Goal: Transaction & Acquisition: Purchase product/service

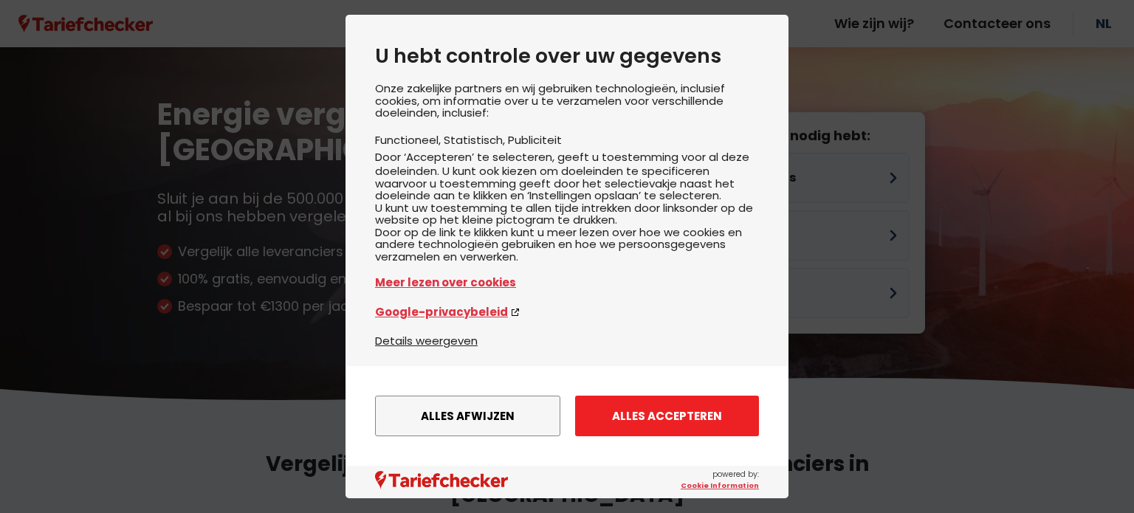
click at [611, 414] on button "Alles accepteren" at bounding box center [667, 416] width 184 height 41
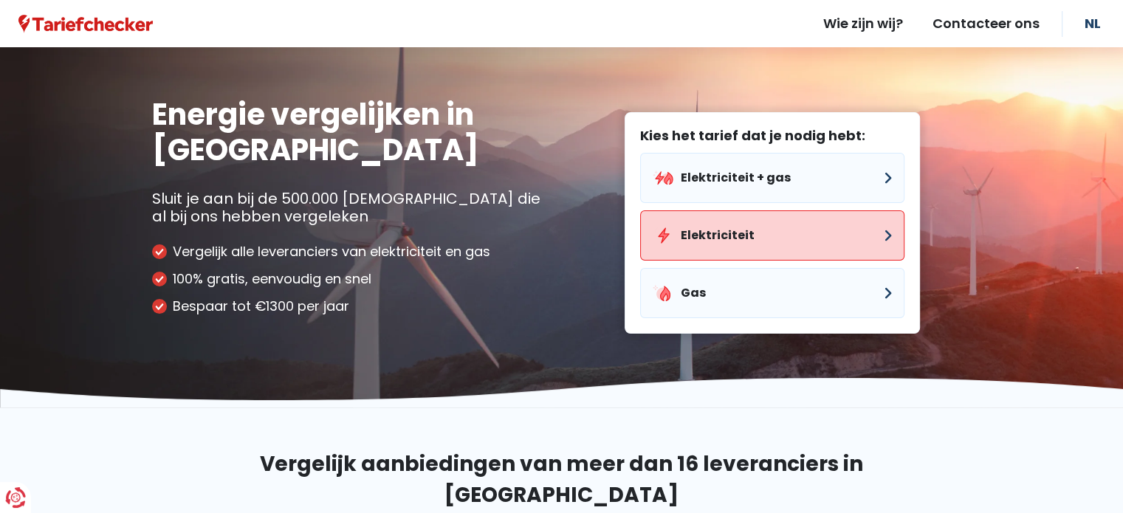
click at [891, 235] on button "Elektriciteit" at bounding box center [772, 235] width 264 height 50
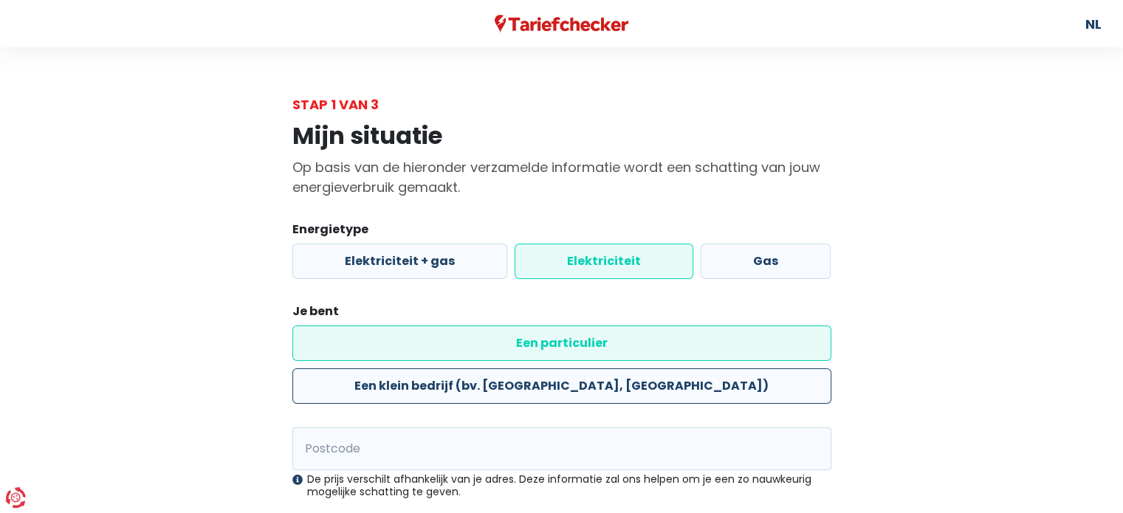
click at [570, 369] on label "Een klein bedrijf (bv. [GEOGRAPHIC_DATA], [GEOGRAPHIC_DATA])" at bounding box center [561, 386] width 539 height 35
click at [570, 369] on input "Een klein bedrijf (bv. [GEOGRAPHIC_DATA], [GEOGRAPHIC_DATA])" at bounding box center [561, 386] width 539 height 35
radio input "true"
radio input "false"
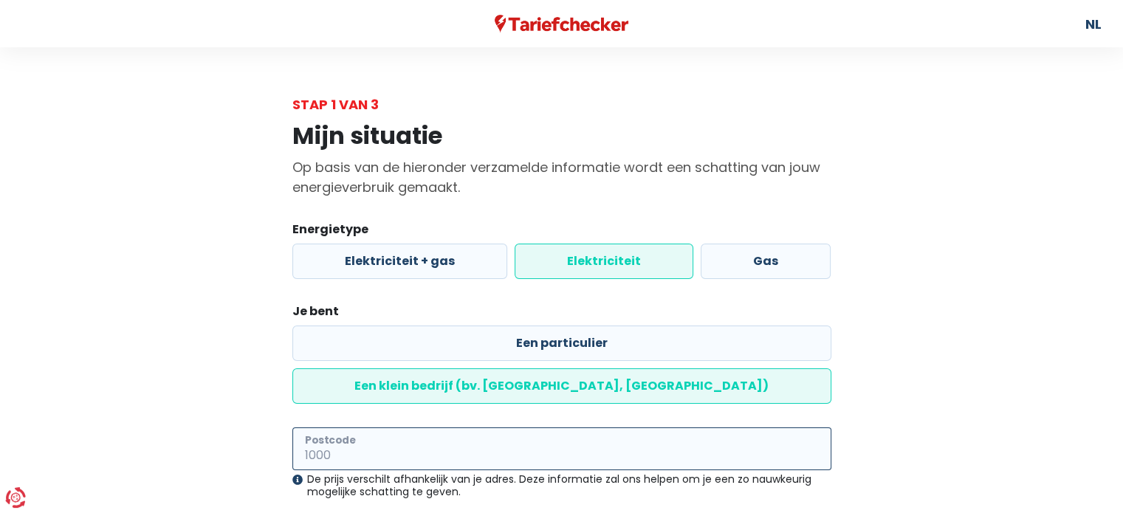
click at [313, 428] on input "Postcode" at bounding box center [561, 449] width 539 height 43
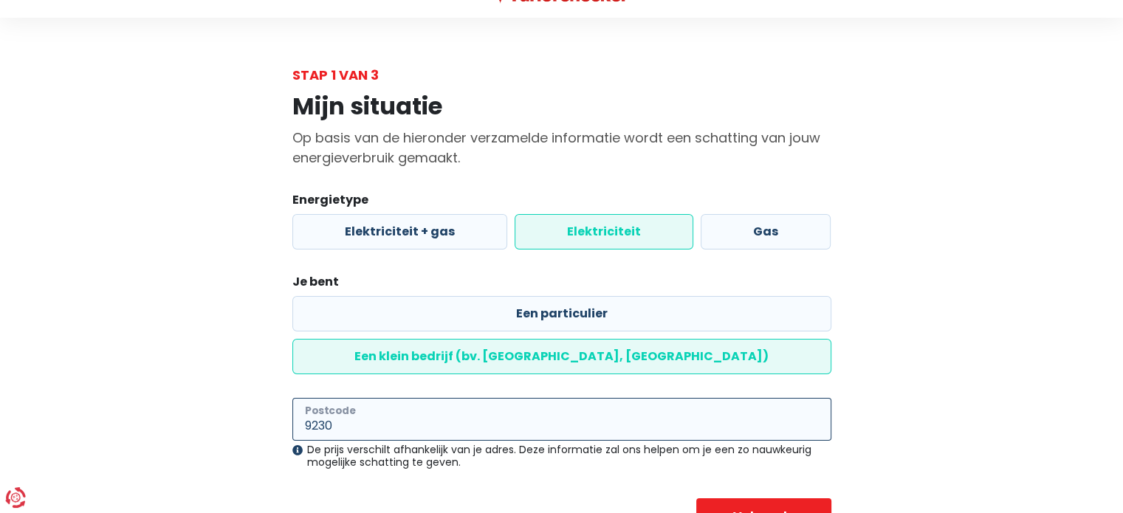
scroll to position [56, 0]
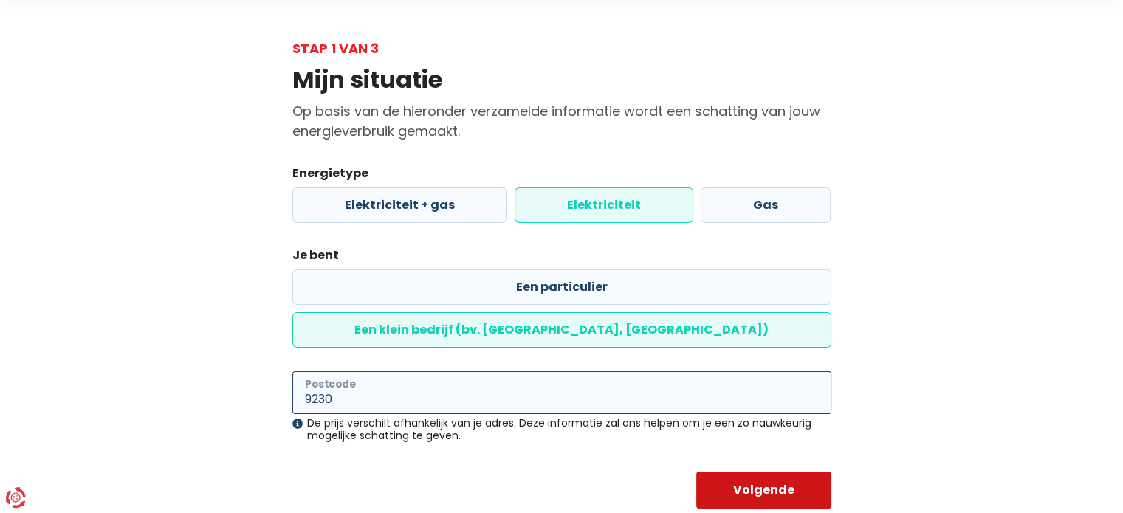
type input "9230"
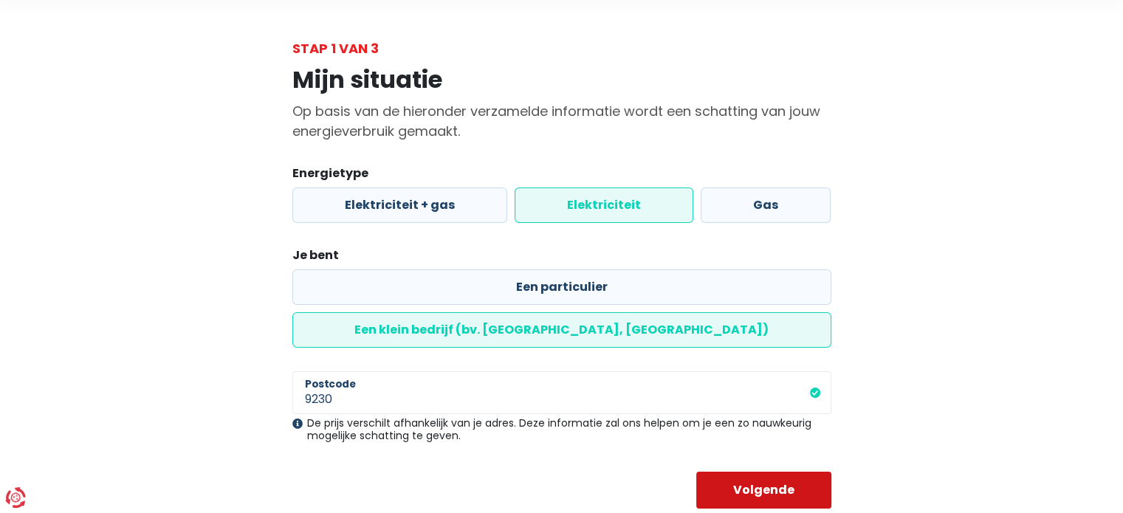
click at [715, 472] on button "Volgende" at bounding box center [763, 490] width 135 height 37
select select
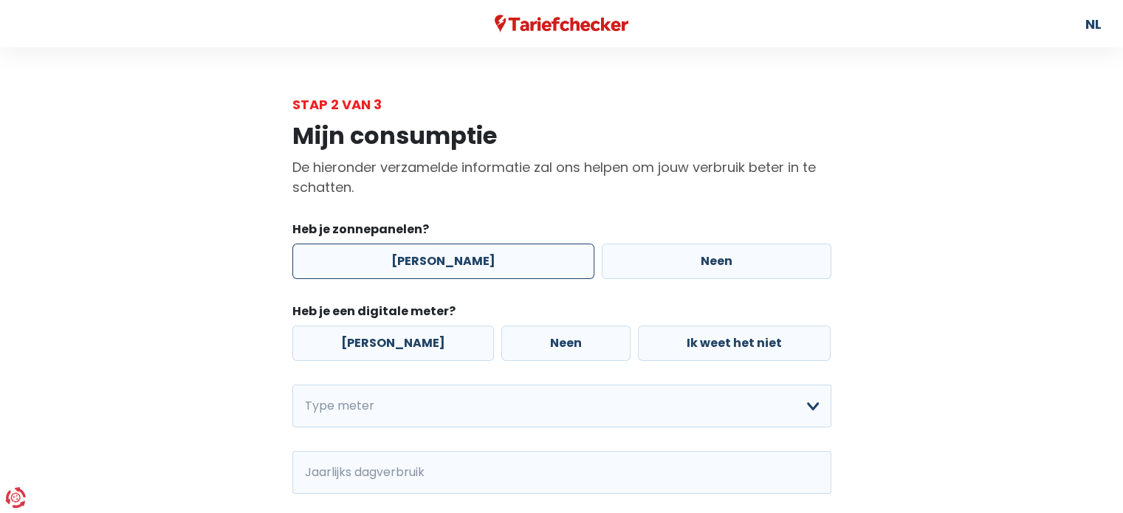
click at [434, 264] on label "[PERSON_NAME]" at bounding box center [443, 261] width 302 height 35
click at [434, 264] on input "[PERSON_NAME]" at bounding box center [443, 261] width 302 height 35
radio input "true"
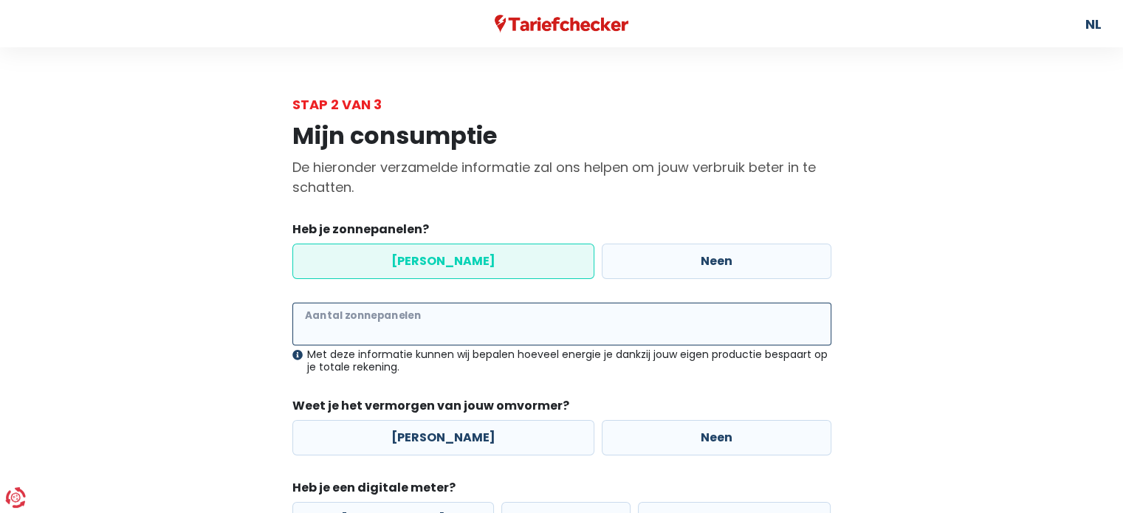
click at [315, 327] on input "Aantal zonnepanelen" at bounding box center [561, 324] width 539 height 43
type input "19"
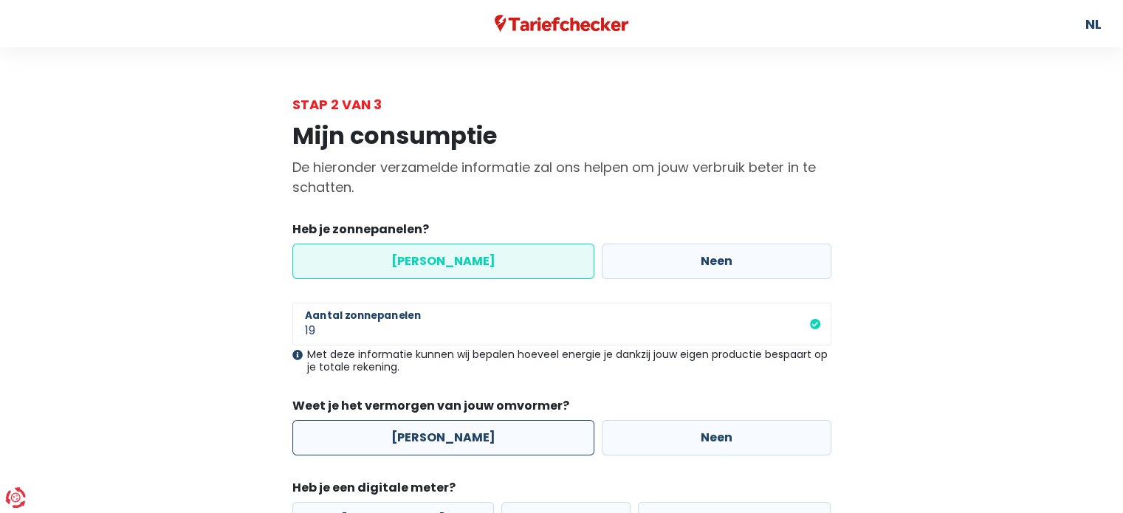
click at [425, 439] on label "[PERSON_NAME]" at bounding box center [443, 437] width 302 height 35
click at [425, 439] on input "[PERSON_NAME]" at bounding box center [443, 437] width 302 height 35
radio input "true"
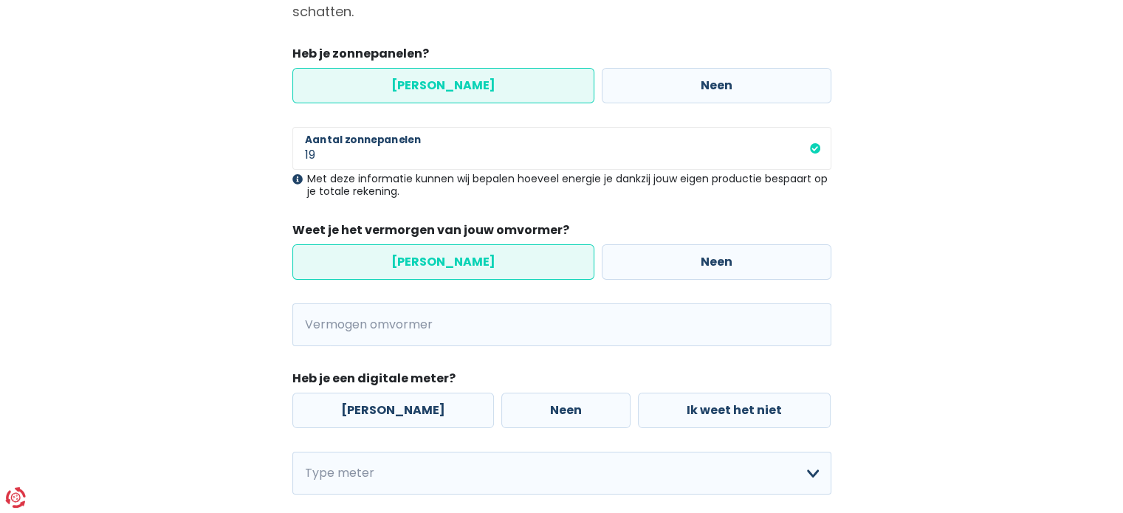
scroll to position [222, 0]
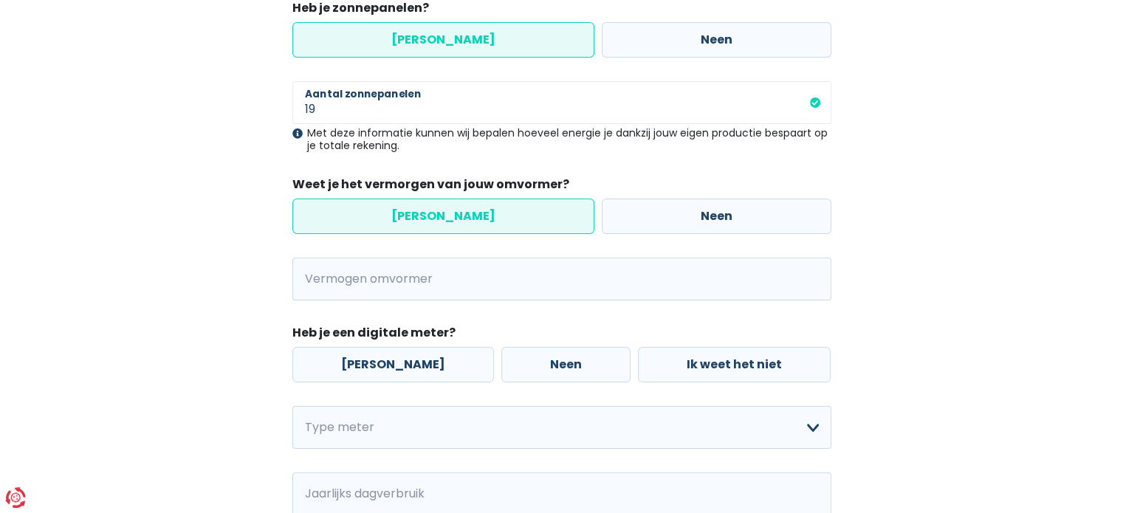
click at [316, 280] on span "kVA" at bounding box center [311, 279] width 38 height 43
click at [318, 280] on span "kVA" at bounding box center [311, 279] width 38 height 43
click at [346, 280] on input "Vermogen omvormer" at bounding box center [580, 279] width 501 height 43
type input "7"
click at [531, 364] on label "Neen" at bounding box center [565, 364] width 129 height 35
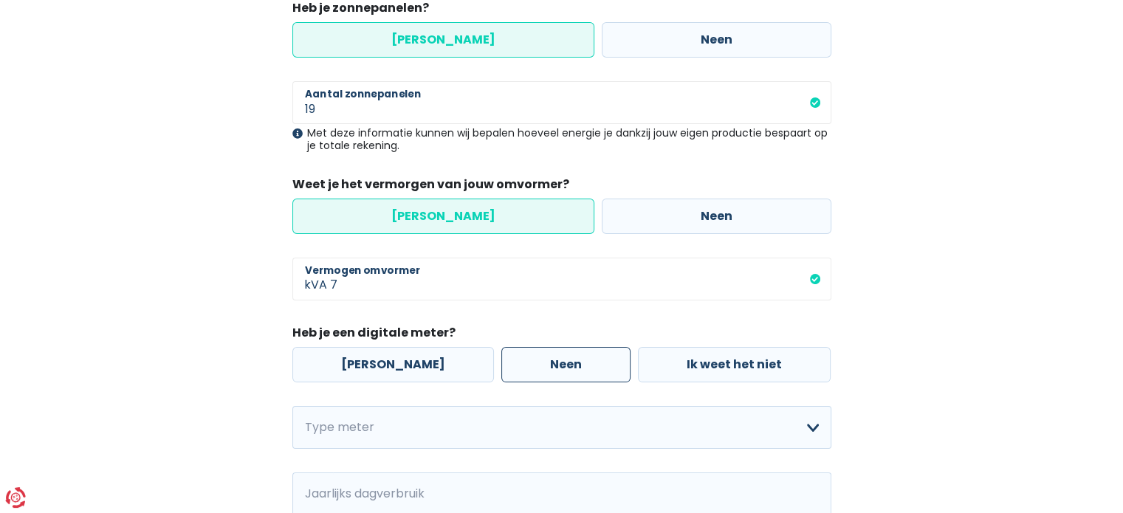
click at [531, 364] on input "Neen" at bounding box center [565, 364] width 129 height 35
radio input "true"
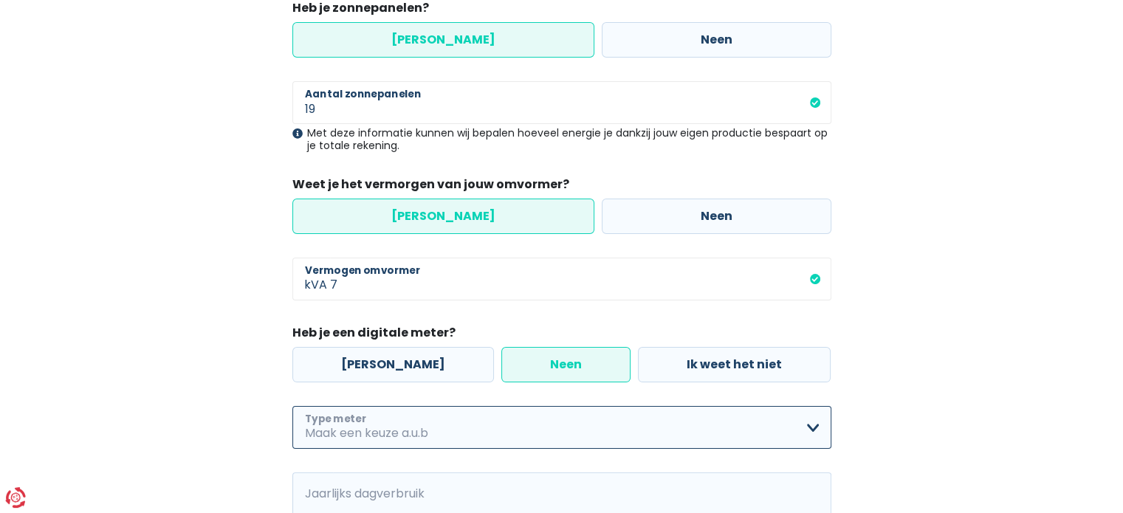
click at [811, 433] on select "Enkelvoudig Tweevoudig Enkelvoudig + uitsluitend nachttarief Tweevoudig + uitsl…" at bounding box center [561, 427] width 539 height 43
select select "day_night_bi_shift_exclusive_night"
click at [292, 406] on select "Enkelvoudig Tweevoudig Enkelvoudig + uitsluitend nachttarief Tweevoudig + uitsl…" at bounding box center [561, 427] width 539 height 43
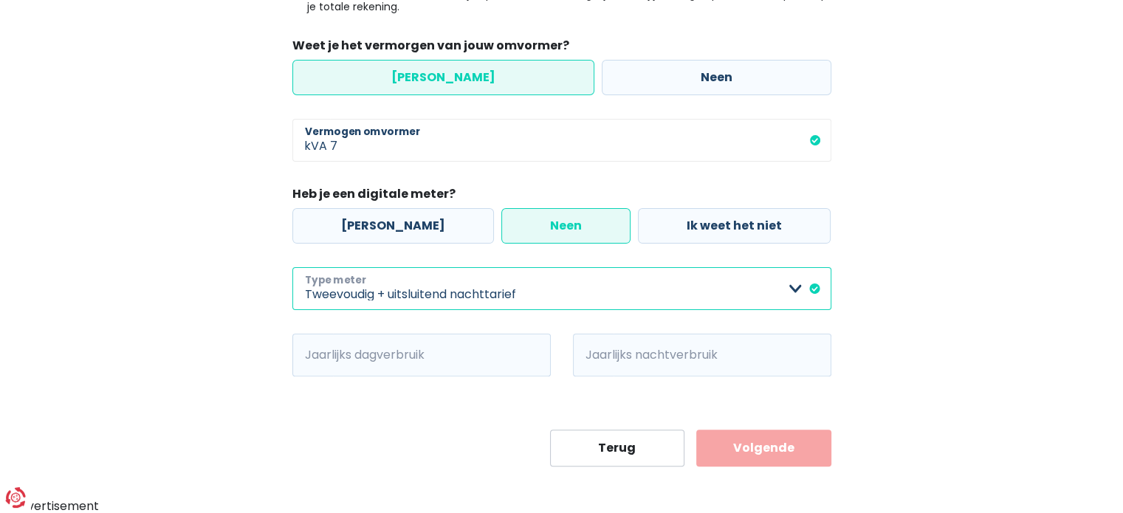
scroll to position [361, 0]
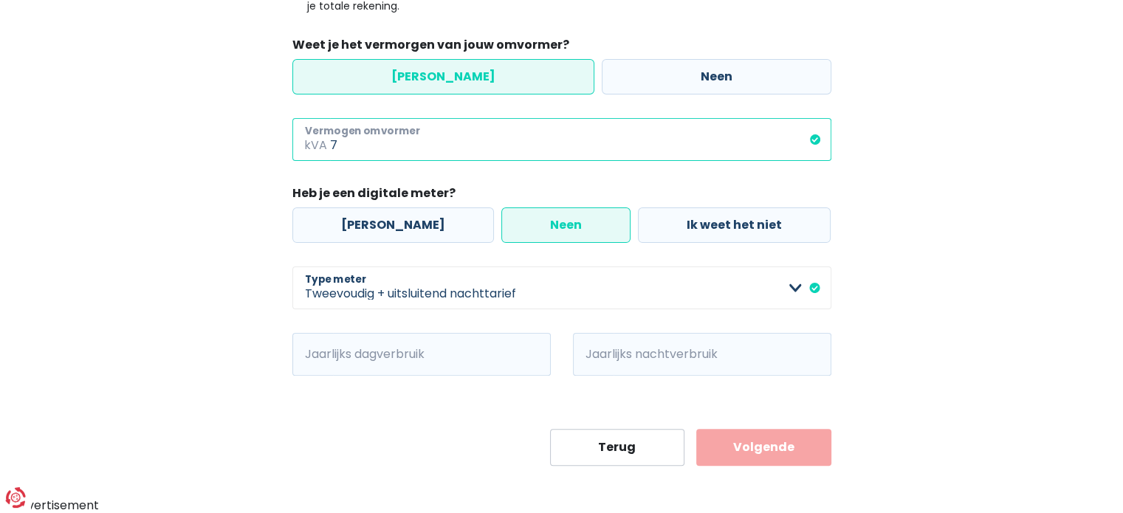
click at [337, 145] on input "7" at bounding box center [580, 139] width 501 height 43
type input "7.7"
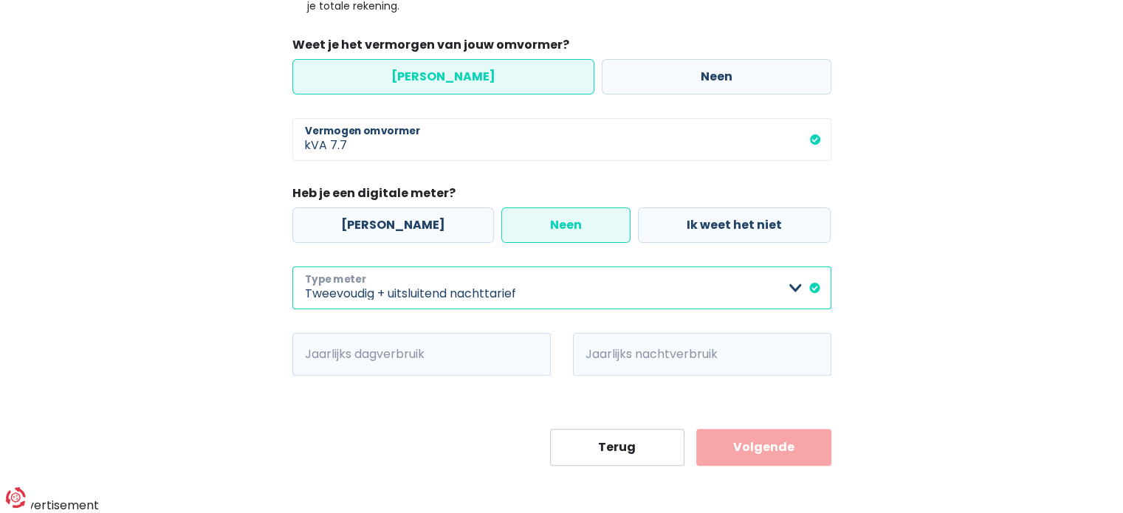
click at [814, 287] on select "Enkelvoudig Tweevoudig Enkelvoudig + uitsluitend nachttarief Tweevoudig + uitsl…" at bounding box center [561, 288] width 539 height 43
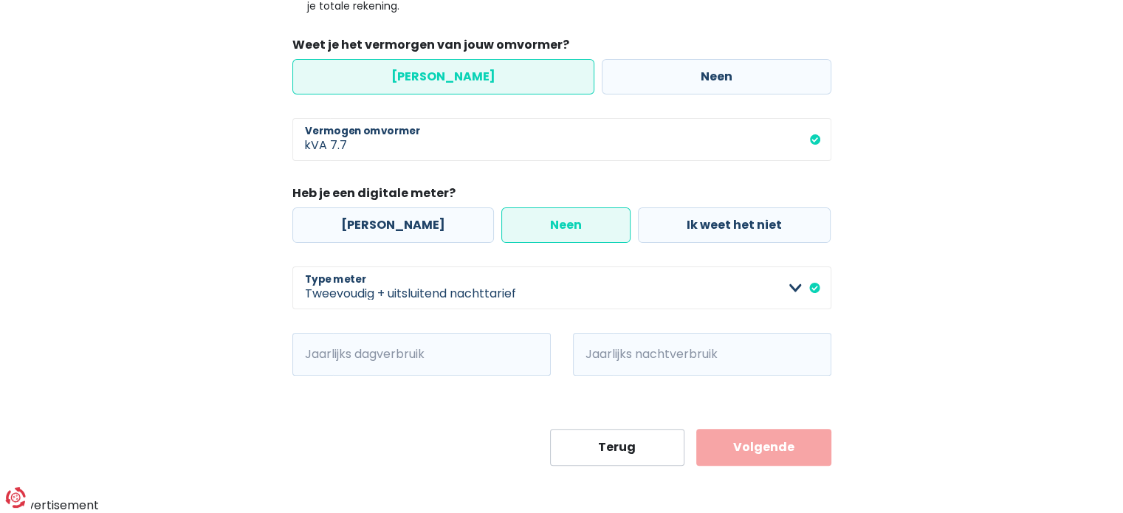
click at [930, 363] on div "Mijn consumptie De hieronder verzamelde informatie zal ons helpen om jouw verbr…" at bounding box center [562, 109] width 842 height 713
click at [328, 354] on span "kWh" at bounding box center [312, 354] width 41 height 43
click at [319, 351] on span "kWh" at bounding box center [312, 354] width 41 height 43
click at [304, 348] on span "kWh" at bounding box center [312, 354] width 41 height 43
click at [307, 352] on span "kWh" at bounding box center [312, 354] width 41 height 43
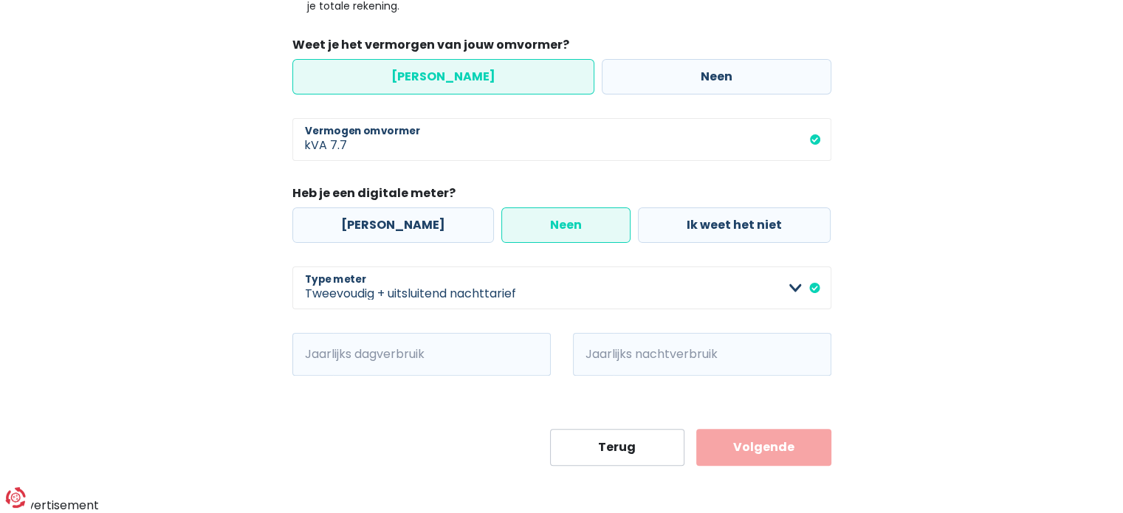
click at [312, 352] on span "kWh" at bounding box center [312, 354] width 41 height 43
click at [432, 352] on input "Jaarlijks dagverbruik" at bounding box center [442, 354] width 218 height 43
type input "0"
click at [606, 348] on span "kWh" at bounding box center [593, 354] width 41 height 43
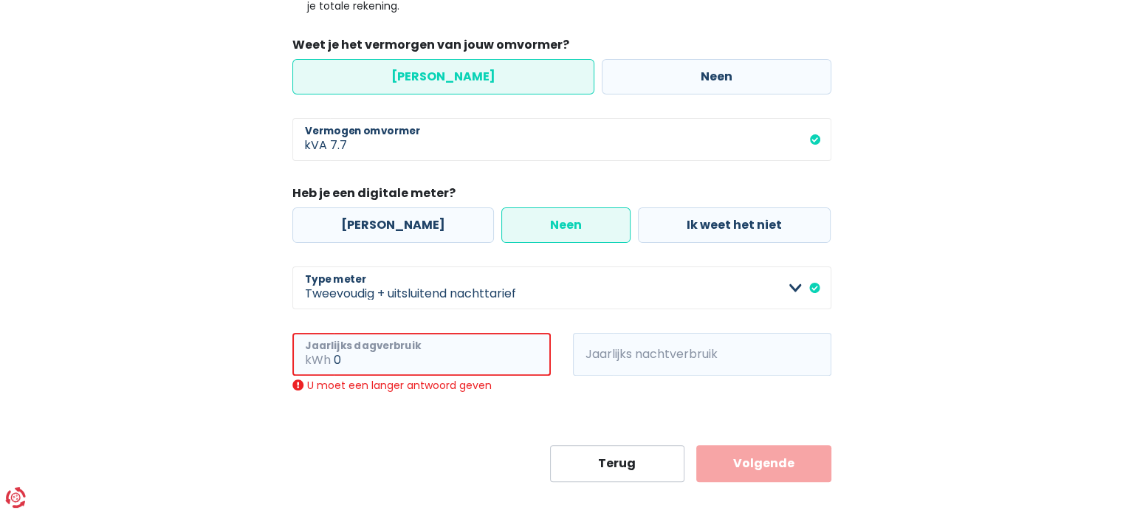
click at [346, 361] on input "0" at bounding box center [442, 354] width 217 height 43
type input "1"
click at [614, 356] on input "Jaarlijks nachtverbruik" at bounding box center [723, 354] width 218 height 43
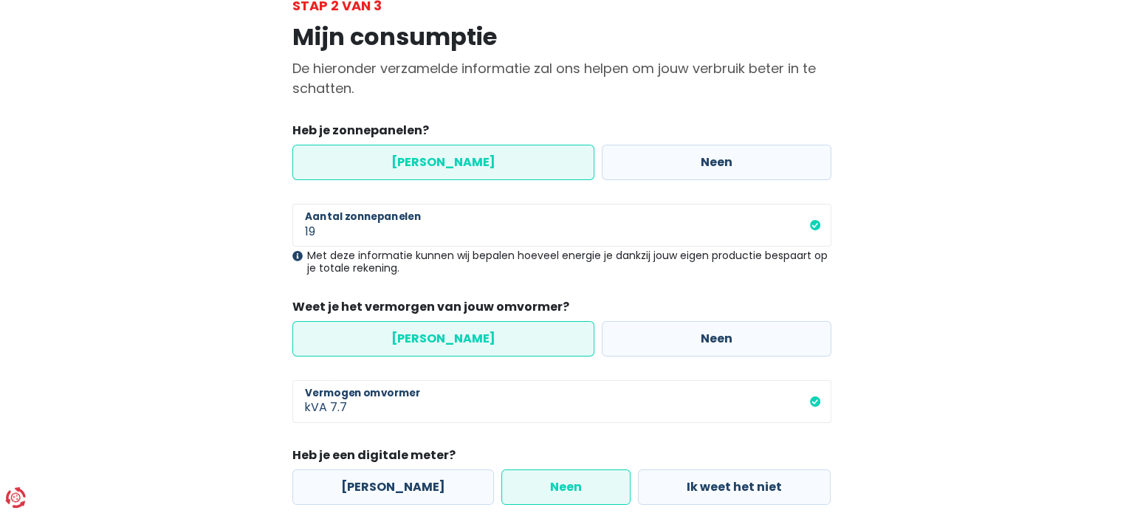
scroll to position [377, 0]
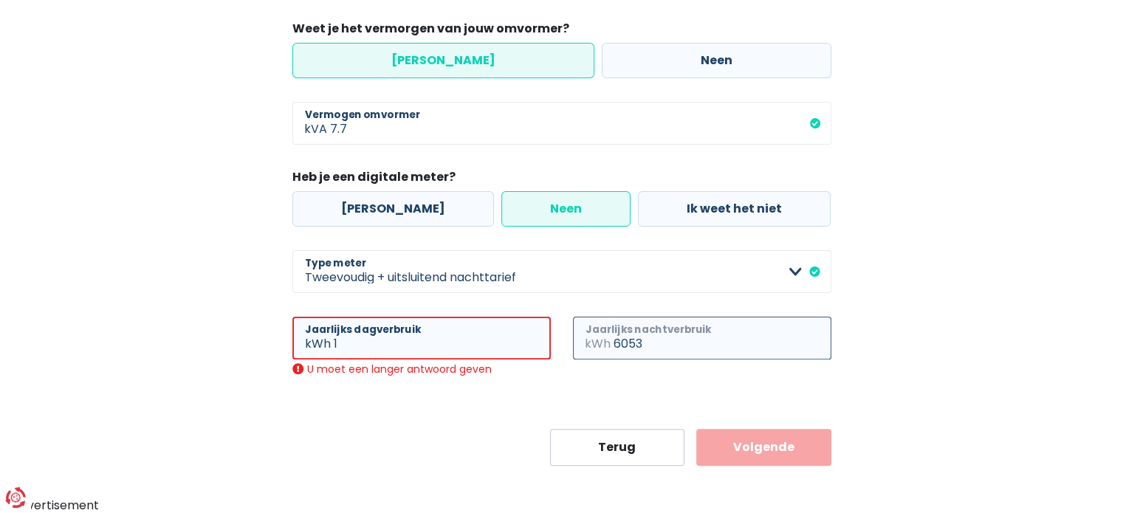
type input "6053"
click at [768, 454] on button "Volgende" at bounding box center [763, 447] width 135 height 37
click at [340, 342] on input "1" at bounding box center [442, 338] width 217 height 43
type input "0"
click at [762, 455] on button "Volgende" at bounding box center [763, 447] width 135 height 37
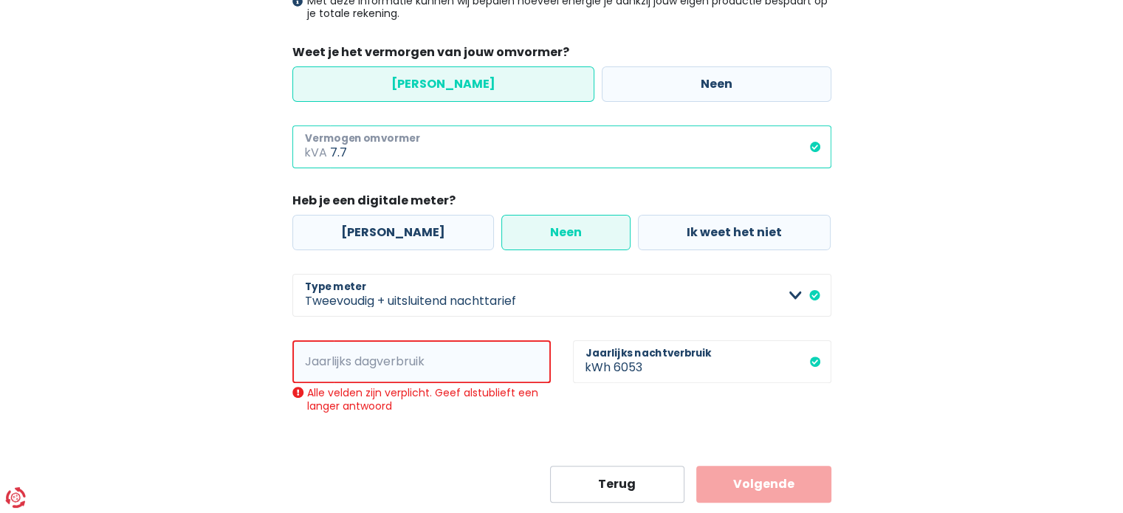
scroll to position [369, 0]
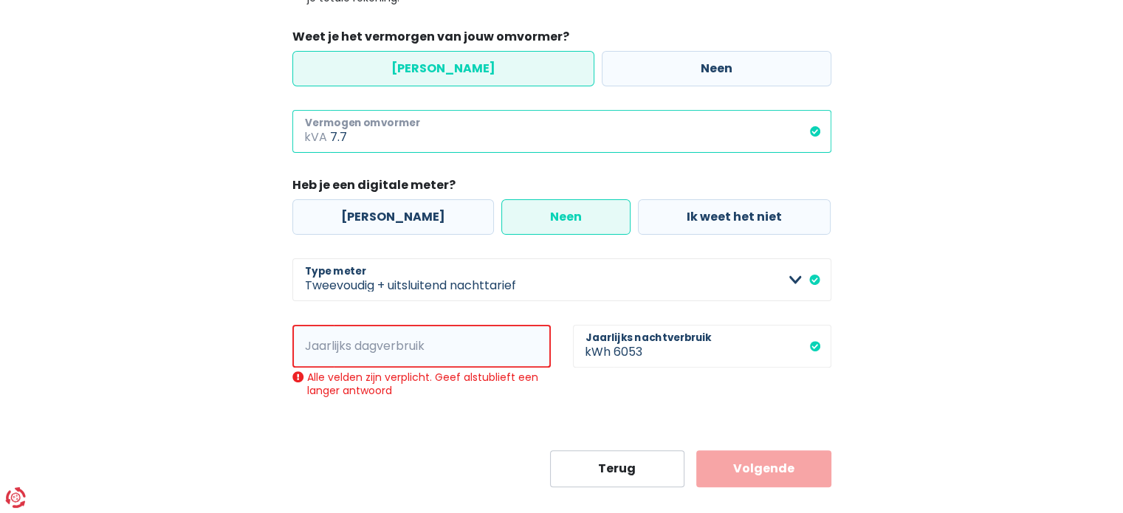
click at [813, 135] on input "7.7" at bounding box center [580, 131] width 501 height 43
click at [355, 140] on input "7.7" at bounding box center [580, 131] width 501 height 43
click at [956, 301] on div "Mijn consumptie De hieronder verzamelde informatie zal ons helpen om jouw verbr…" at bounding box center [562, 116] width 842 height 742
click at [722, 482] on button "Volgende" at bounding box center [763, 468] width 135 height 37
type input "7"
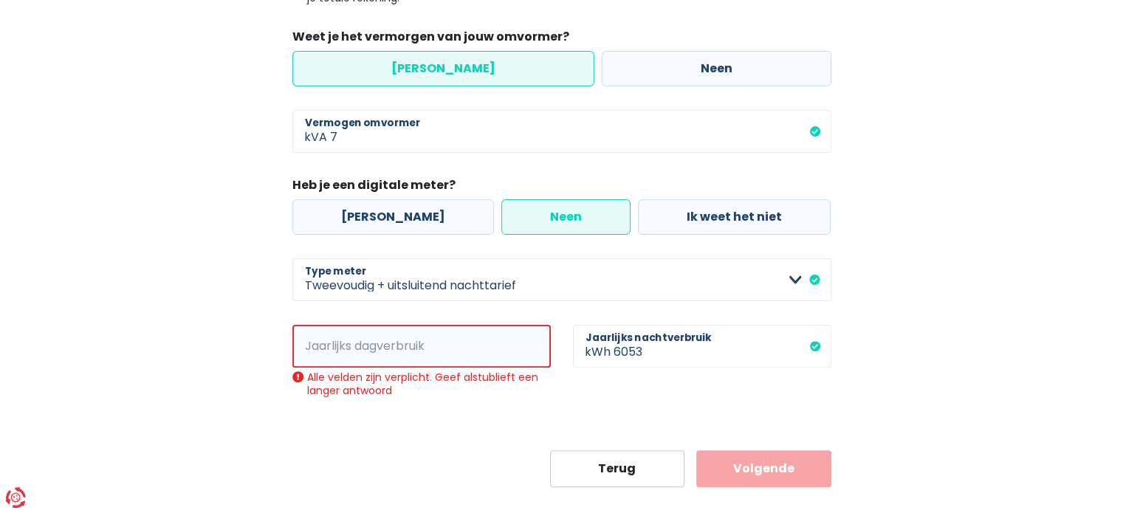
click at [728, 469] on button "Volgende" at bounding box center [763, 468] width 135 height 37
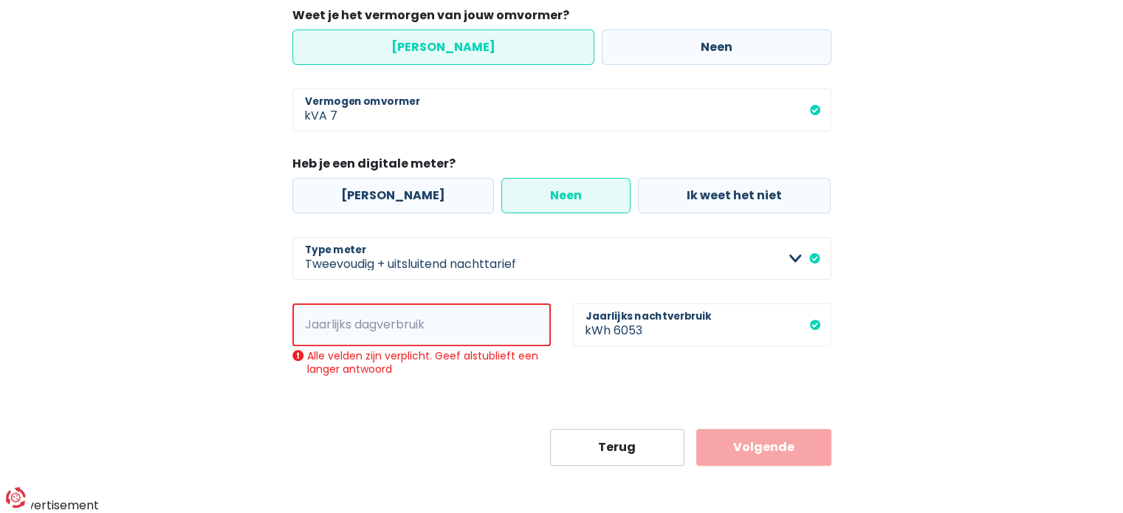
click at [322, 321] on span "kWh" at bounding box center [312, 325] width 41 height 43
drag, startPoint x: 425, startPoint y: 330, endPoint x: 425, endPoint y: 321, distance: 8.9
click at [425, 321] on input "Jaarlijks dagverbruik" at bounding box center [442, 325] width 217 height 43
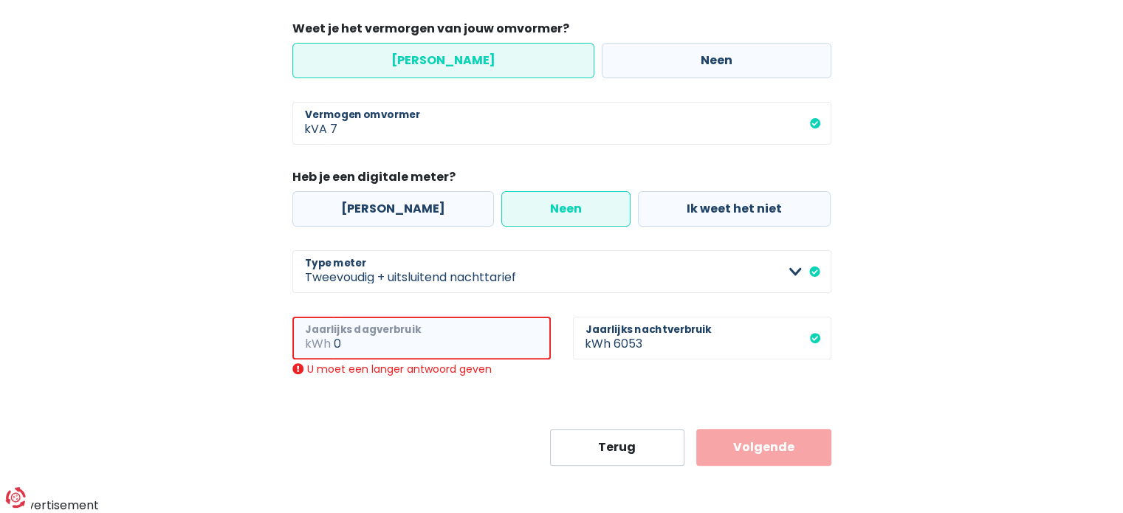
type input "0"
click at [727, 448] on button "Volgende" at bounding box center [763, 447] width 135 height 37
click at [728, 448] on button "Volgende" at bounding box center [763, 447] width 135 height 37
click at [343, 345] on input "0" at bounding box center [442, 338] width 217 height 43
type input "1"
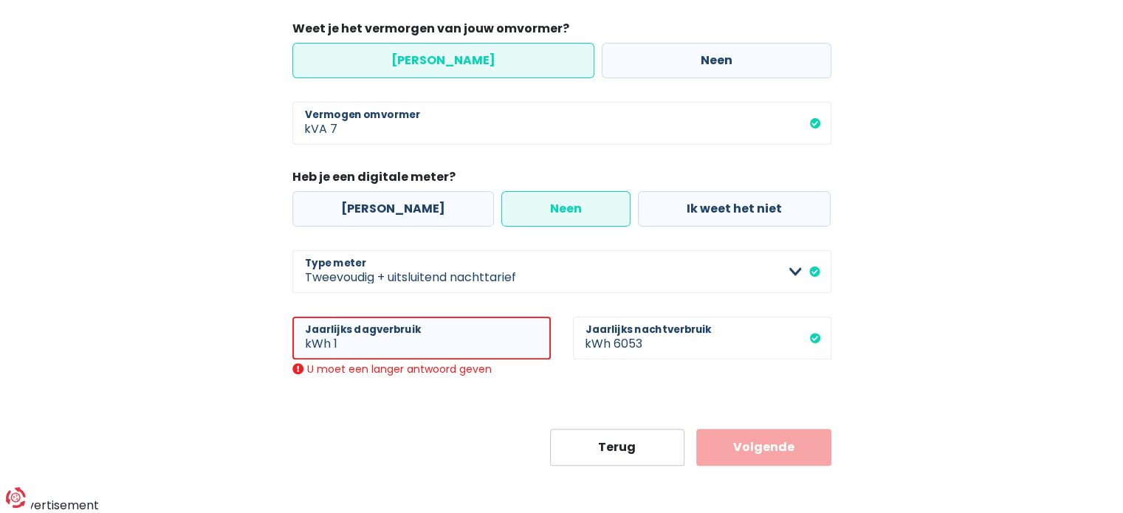
click at [783, 447] on button "Volgende" at bounding box center [763, 447] width 135 height 37
click at [340, 342] on input "1" at bounding box center [442, 338] width 217 height 43
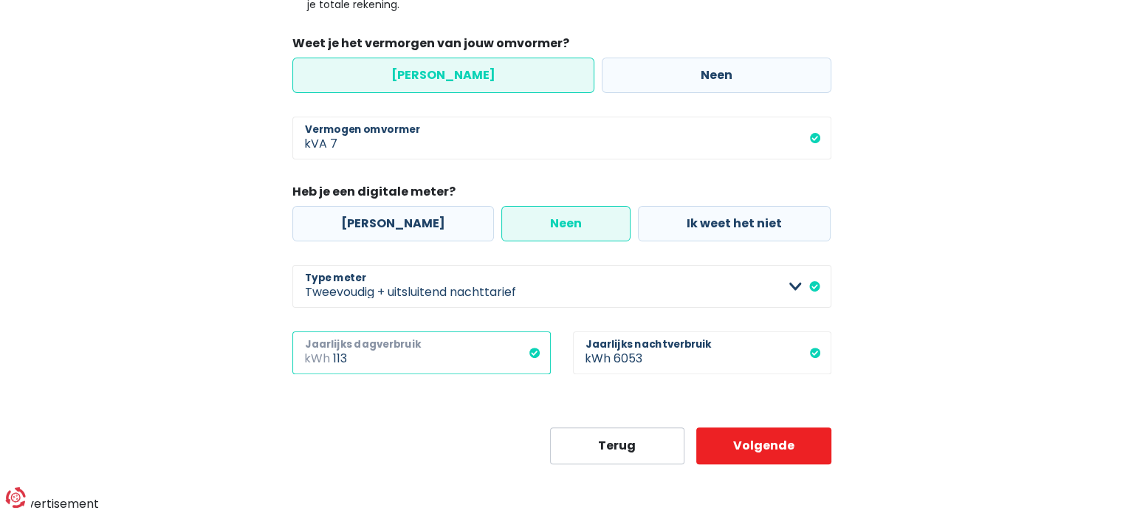
scroll to position [361, 0]
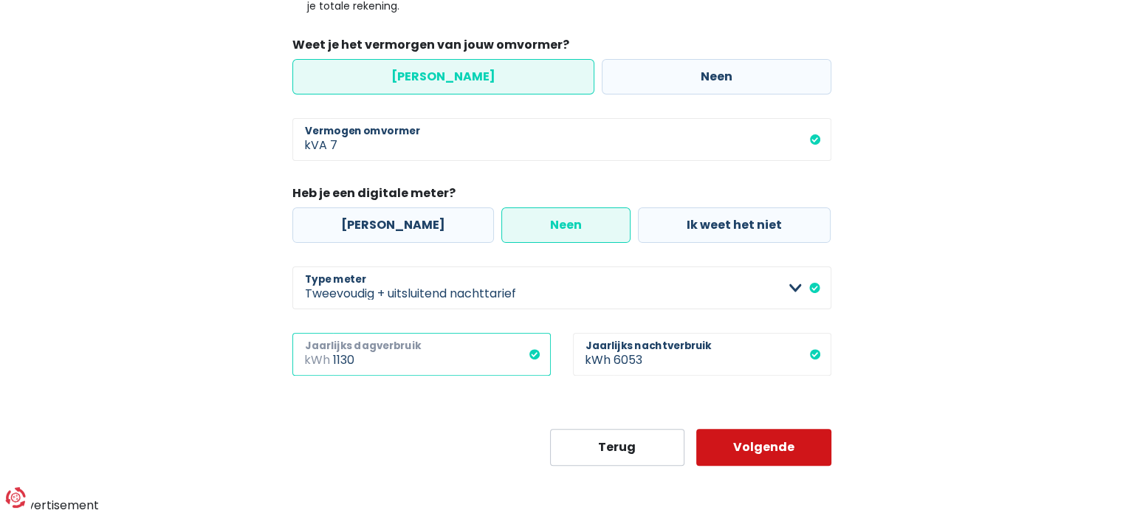
type input "1130"
click at [765, 454] on button "Volgende" at bounding box center [763, 447] width 135 height 37
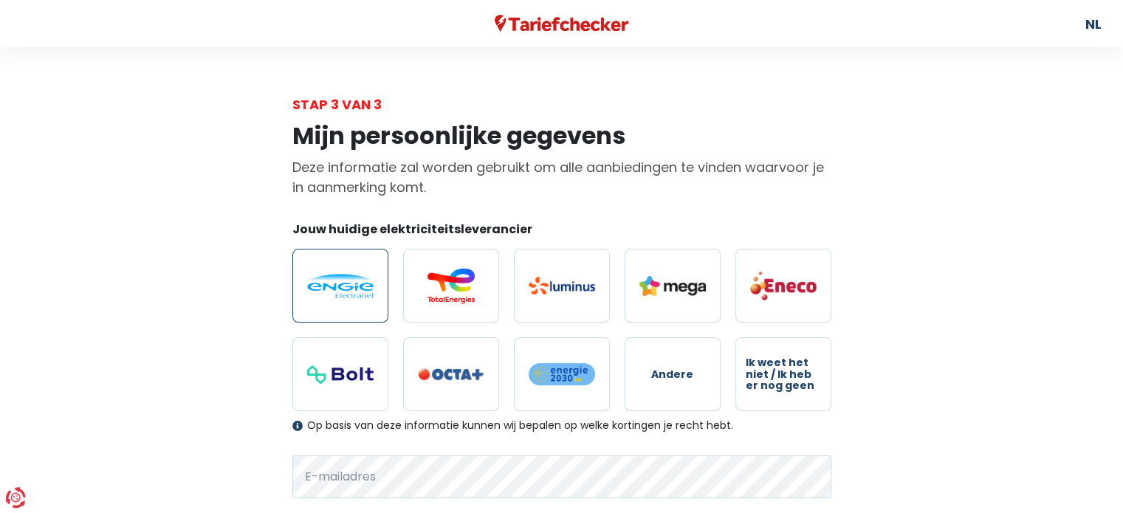
click at [363, 295] on img at bounding box center [340, 286] width 66 height 24
click at [363, 295] on input "radio" at bounding box center [340, 286] width 96 height 74
radio input "true"
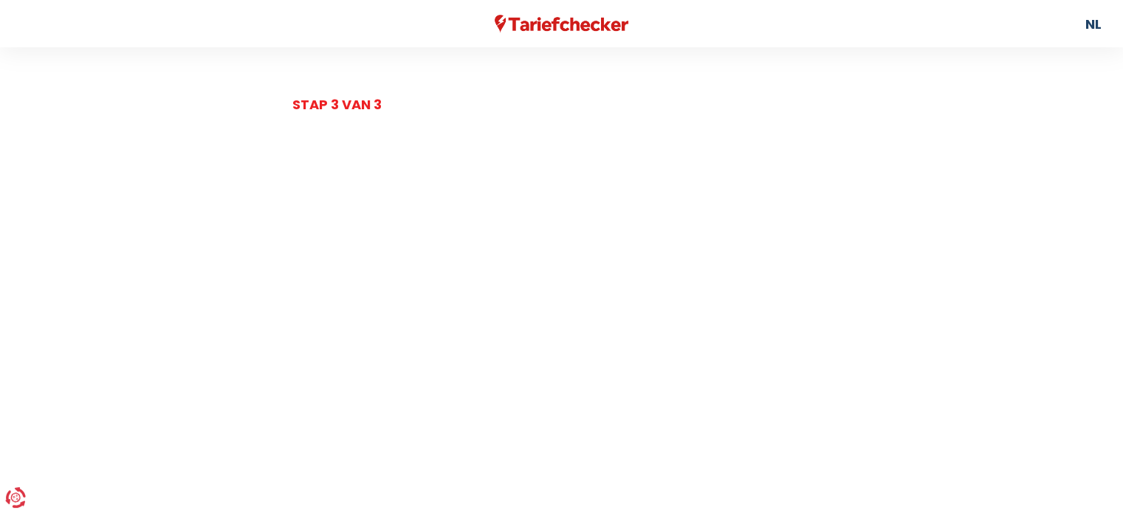
select select "day_night_bi_shift_exclusive_night"
